Goal: Use online tool/utility

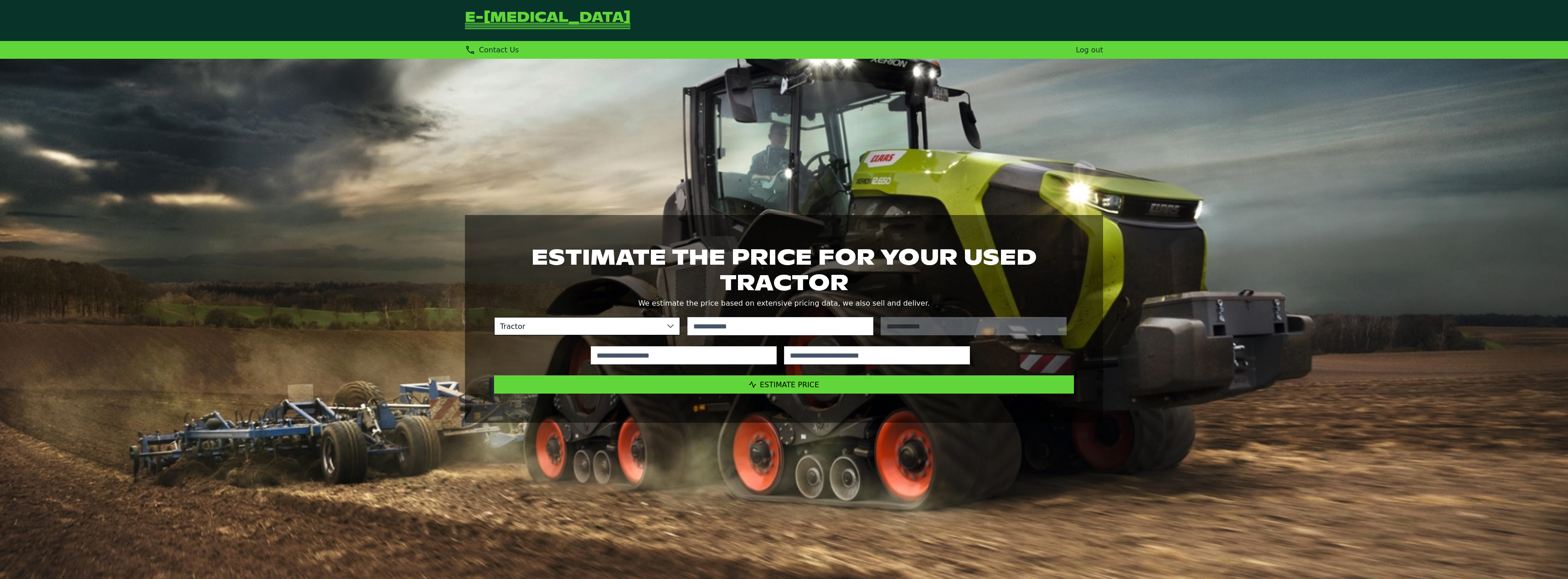
click at [483, 25] on link "e-[MEDICAL_DATA]" at bounding box center [548, 21] width 165 height 19
click at [754, 314] on div "Tractor No results found No results found" at bounding box center [780, 326] width 587 height 33
click at [759, 319] on input "text" at bounding box center [780, 326] width 186 height 18
click at [769, 335] on div "No results found" at bounding box center [780, 326] width 193 height 25
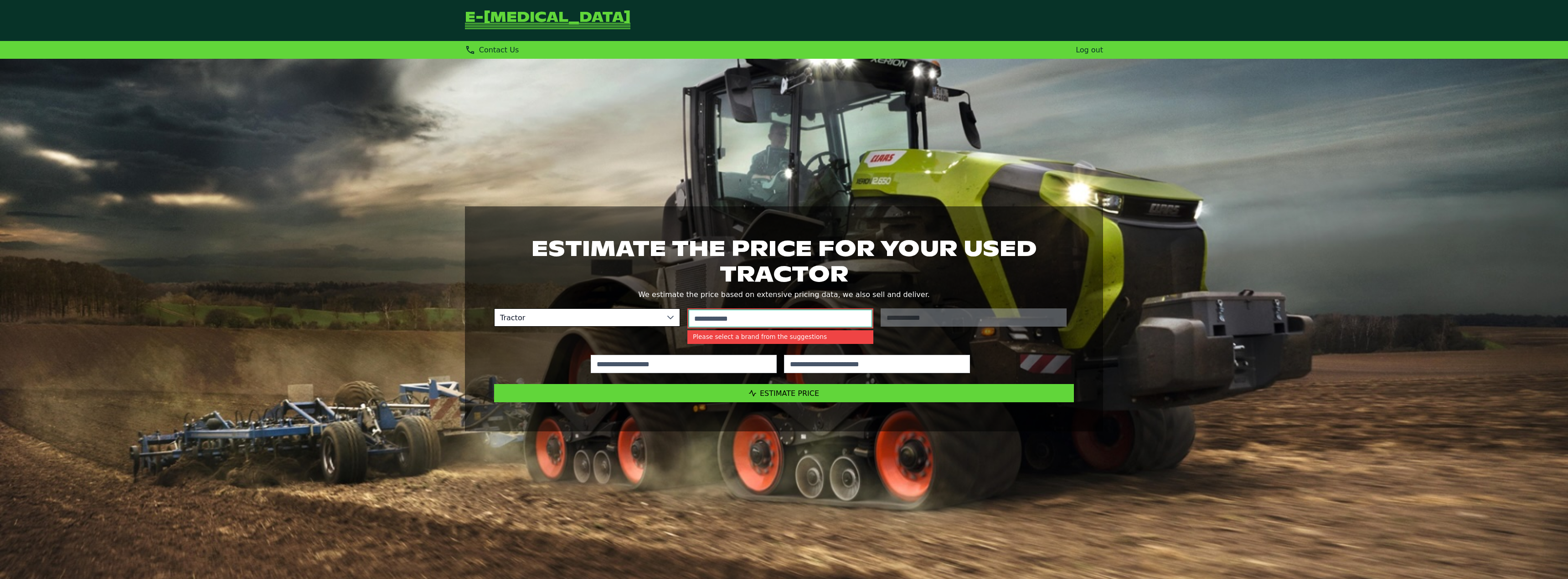
click at [779, 318] on input "text" at bounding box center [780, 318] width 184 height 18
drag, startPoint x: 779, startPoint y: 310, endPoint x: 782, endPoint y: 316, distance: 6.7
click at [782, 316] on input "text" at bounding box center [780, 318] width 184 height 18
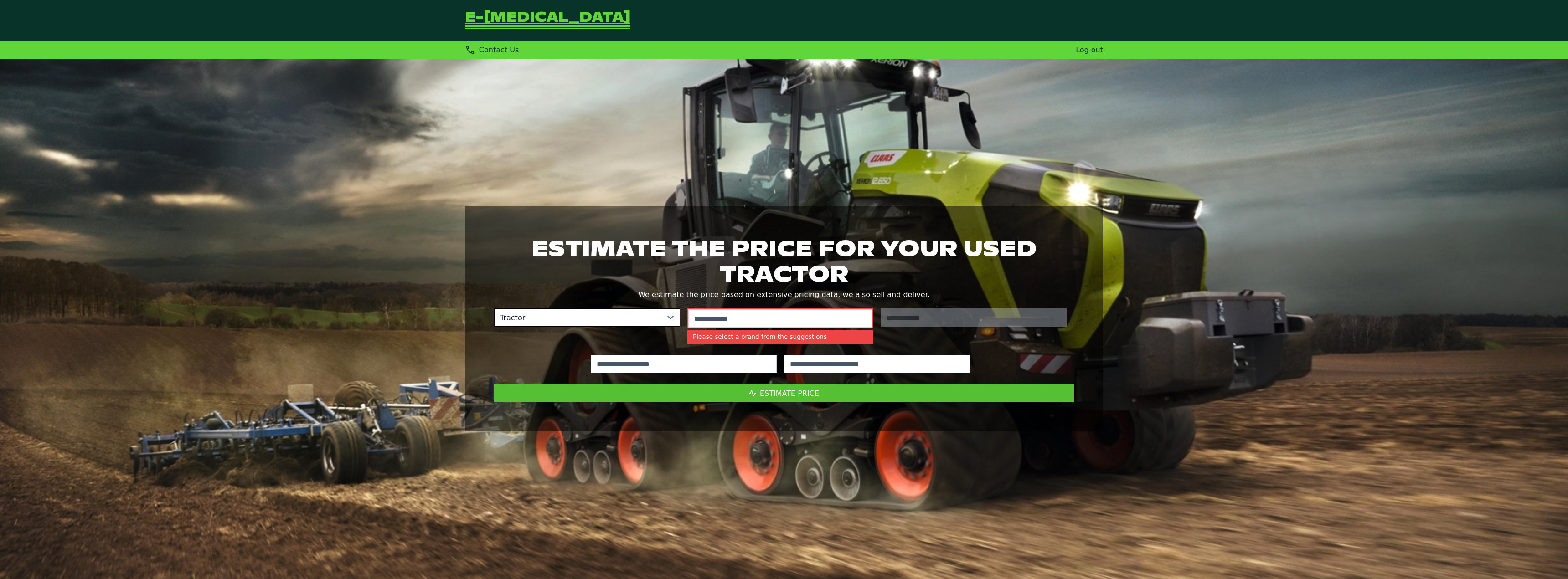
click at [800, 390] on span "Estimate Price" at bounding box center [789, 393] width 59 height 9
